Goal: Contribute content

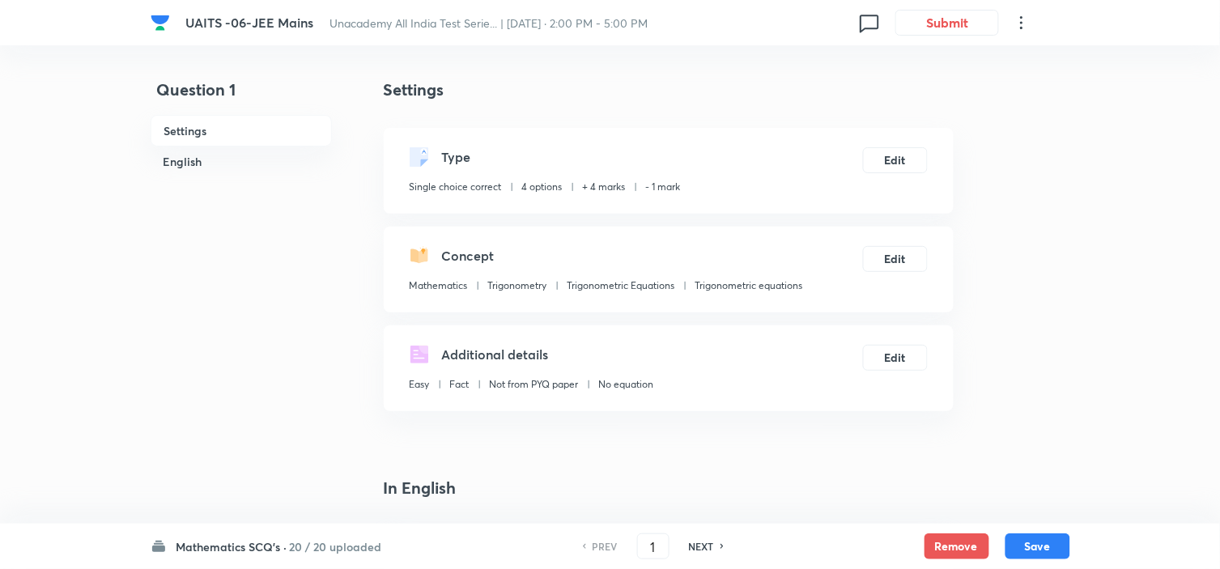
click at [233, 551] on h6 "Mathematics SCQ's ·" at bounding box center [232, 546] width 111 height 17
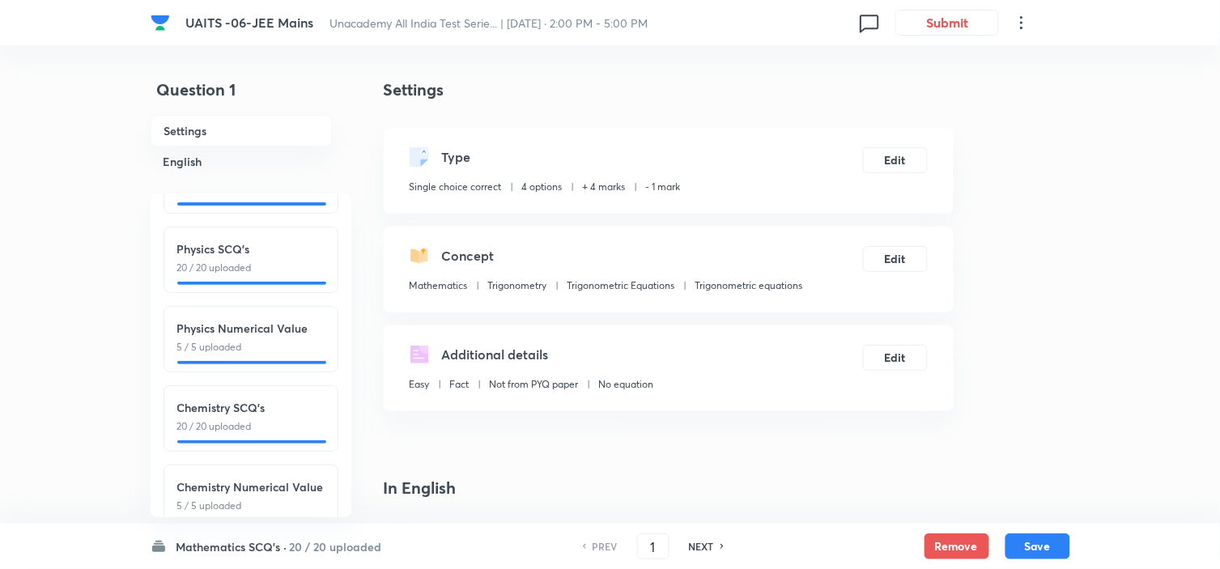
scroll to position [179, 0]
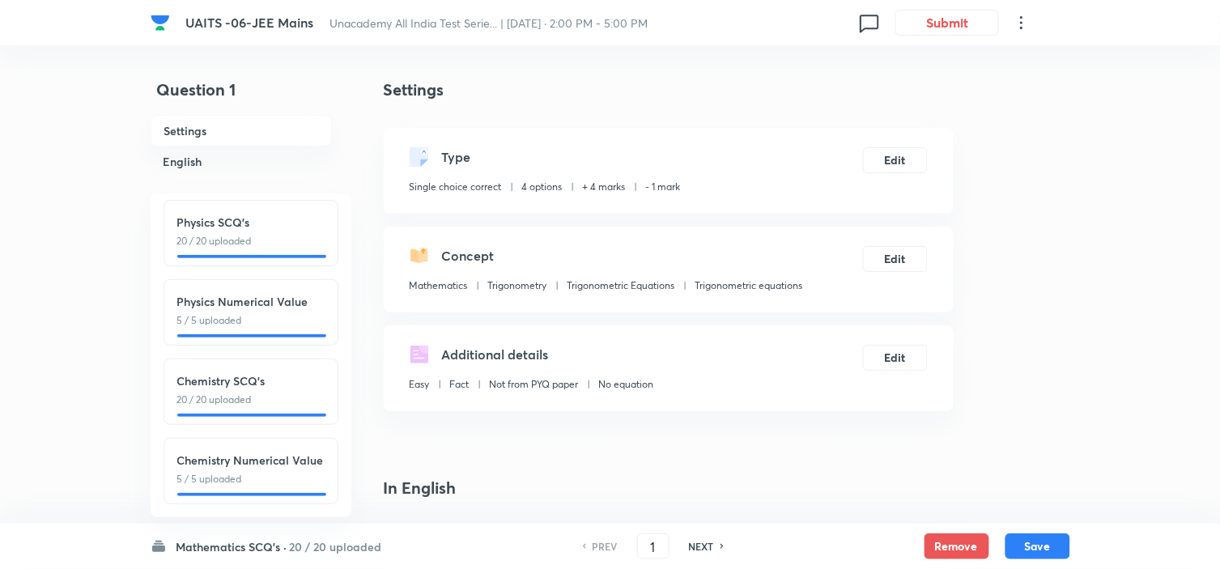
click at [293, 393] on p "20 / 20 uploaded" at bounding box center [250, 400] width 147 height 15
type input "51"
checkbox input "false"
checkbox input "true"
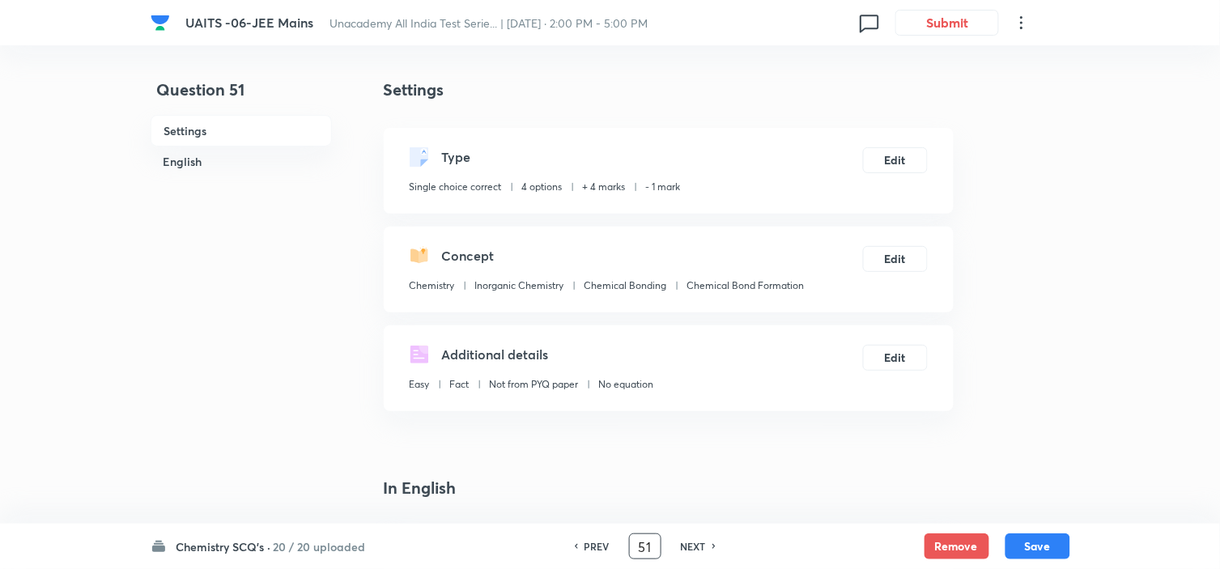
click at [654, 551] on input "51" at bounding box center [645, 547] width 31 height 28
type input "5"
type input "73"
type input "4"
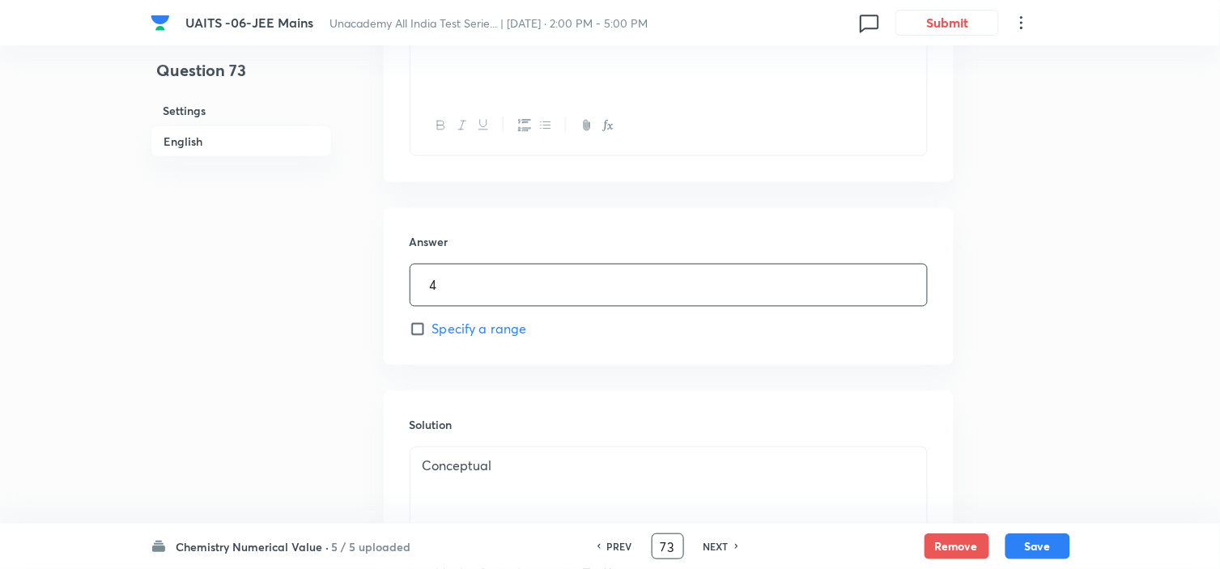
scroll to position [776, 0]
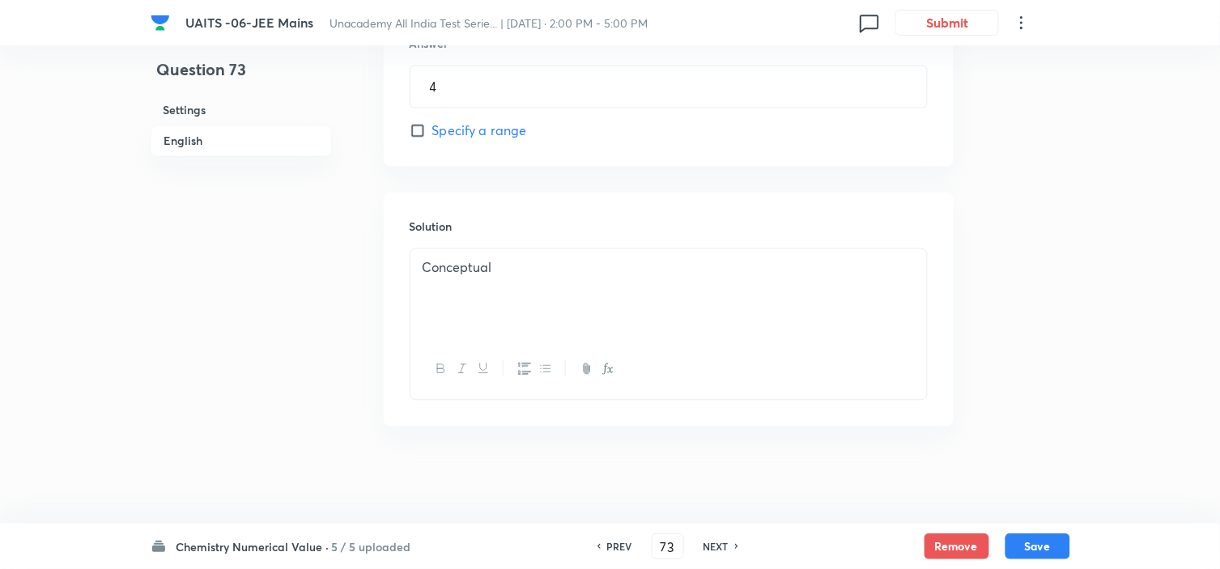
drag, startPoint x: 258, startPoint y: 325, endPoint x: 270, endPoint y: 319, distance: 13.4
